Goal: Find specific page/section: Find specific page/section

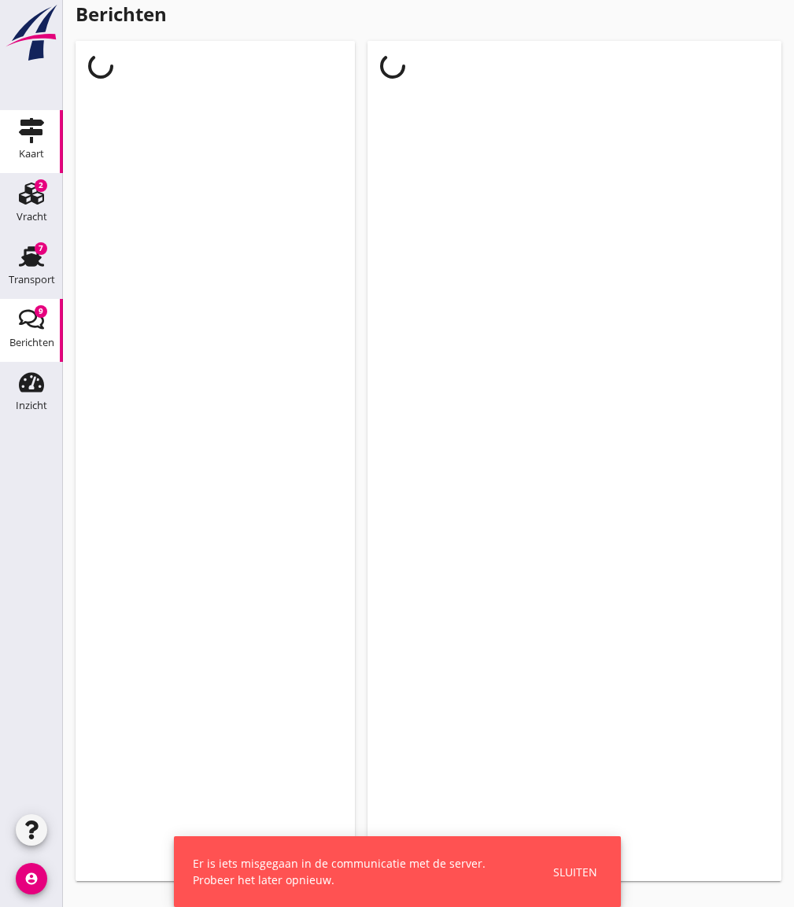
click at [25, 139] on icon "Kaart" at bounding box center [31, 130] width 25 height 25
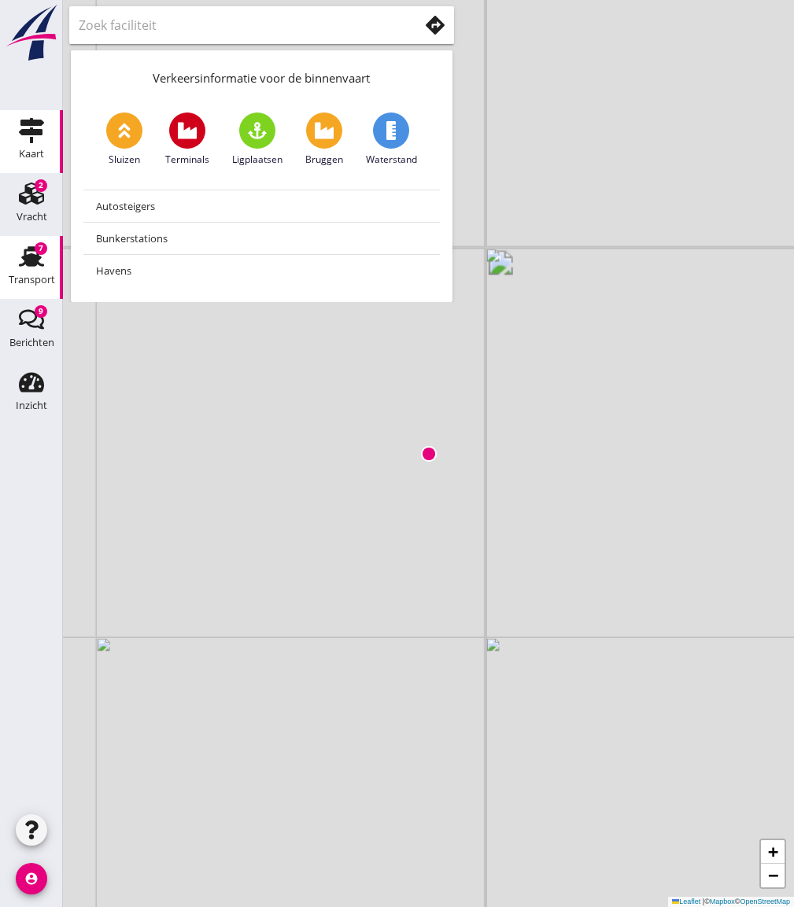
click at [32, 260] on use at bounding box center [31, 256] width 25 height 20
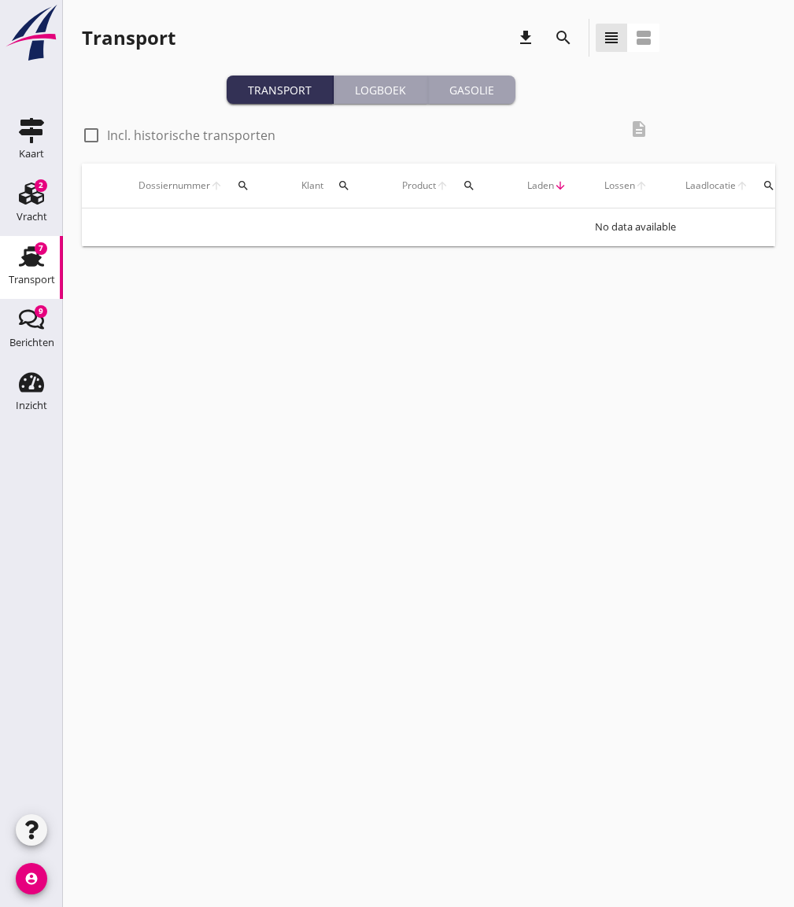
click at [472, 87] on div "Gasolie" at bounding box center [471, 90] width 75 height 17
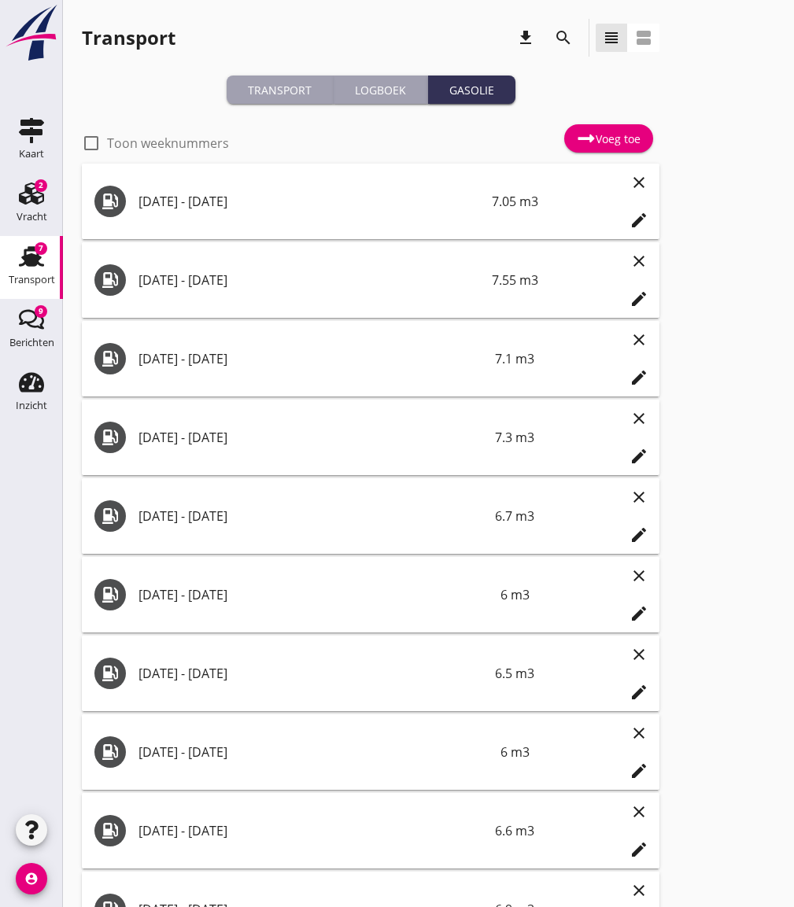
click at [161, 139] on label "Toon weeknummers" at bounding box center [168, 143] width 122 height 16
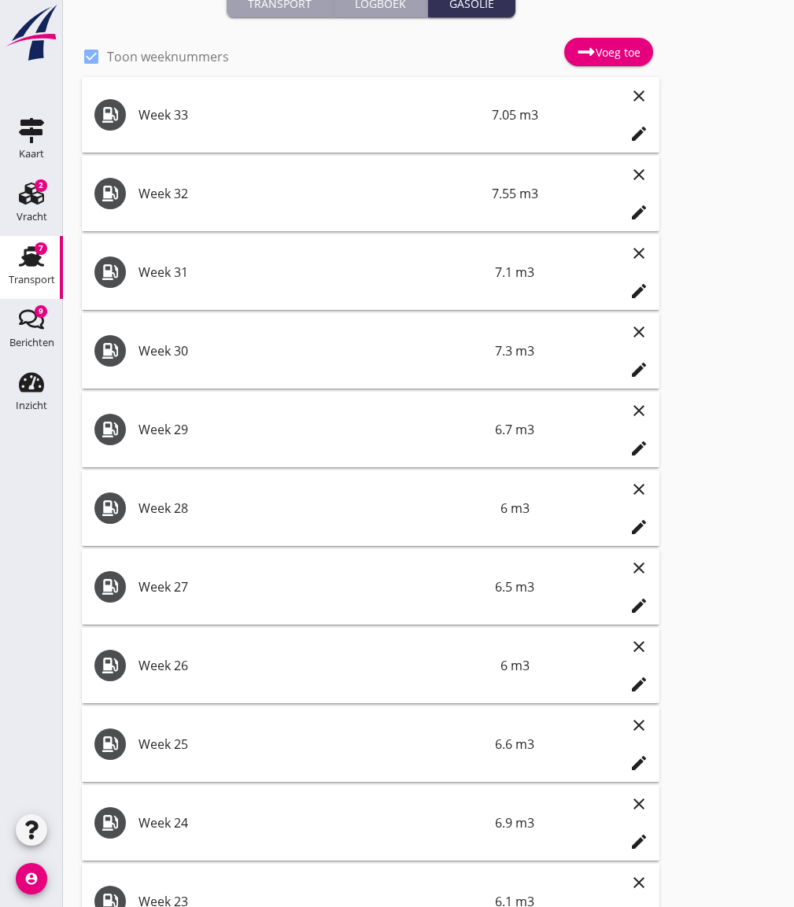
scroll to position [28, 0]
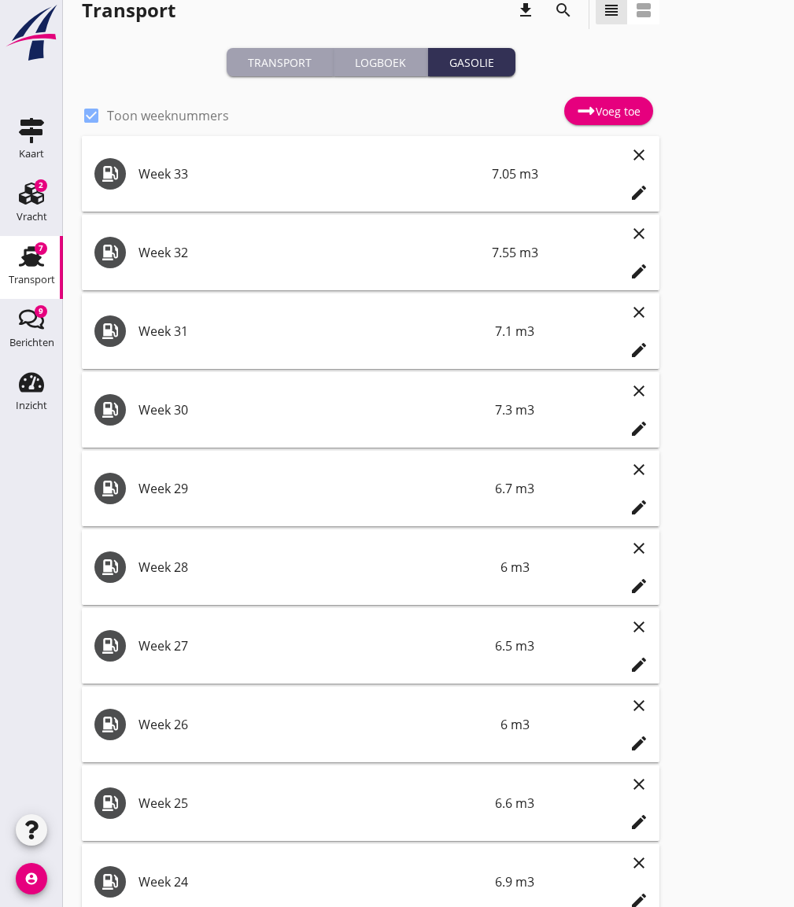
click at [184, 116] on label "Toon weeknummers" at bounding box center [168, 116] width 122 height 16
checkbox input "false"
